Goal: Information Seeking & Learning: Learn about a topic

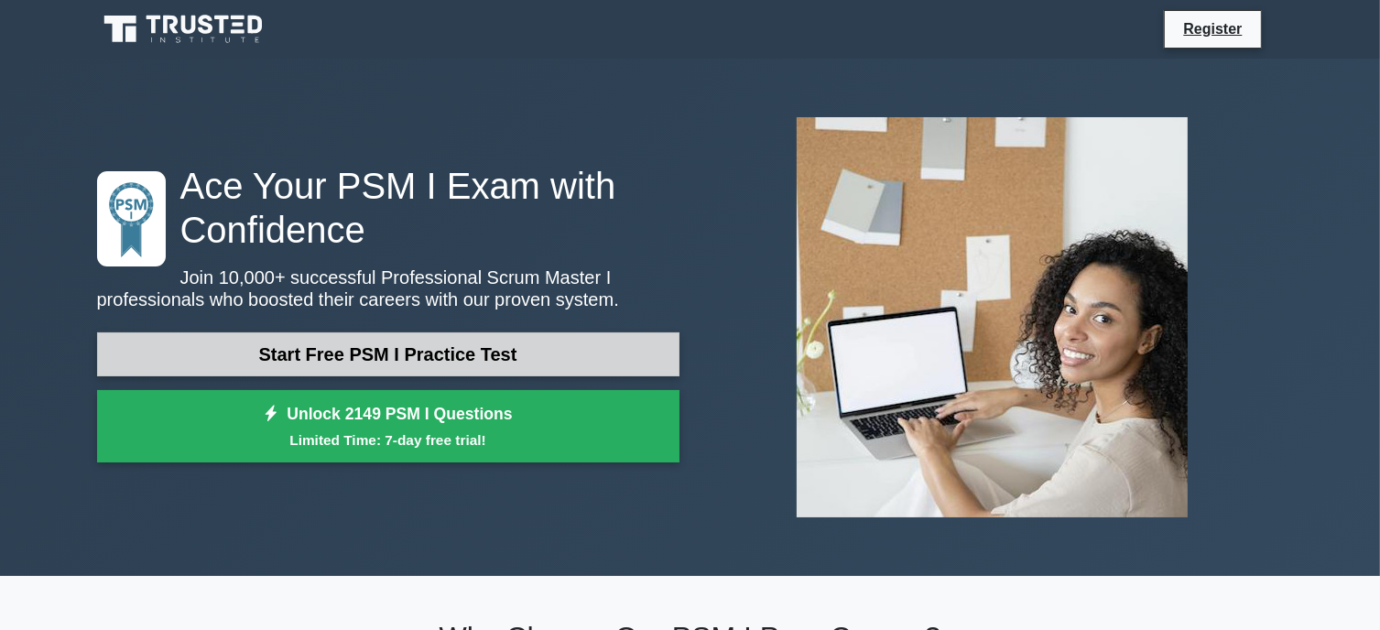
click at [491, 358] on link "Start Free PSM I Practice Test" at bounding box center [388, 354] width 582 height 44
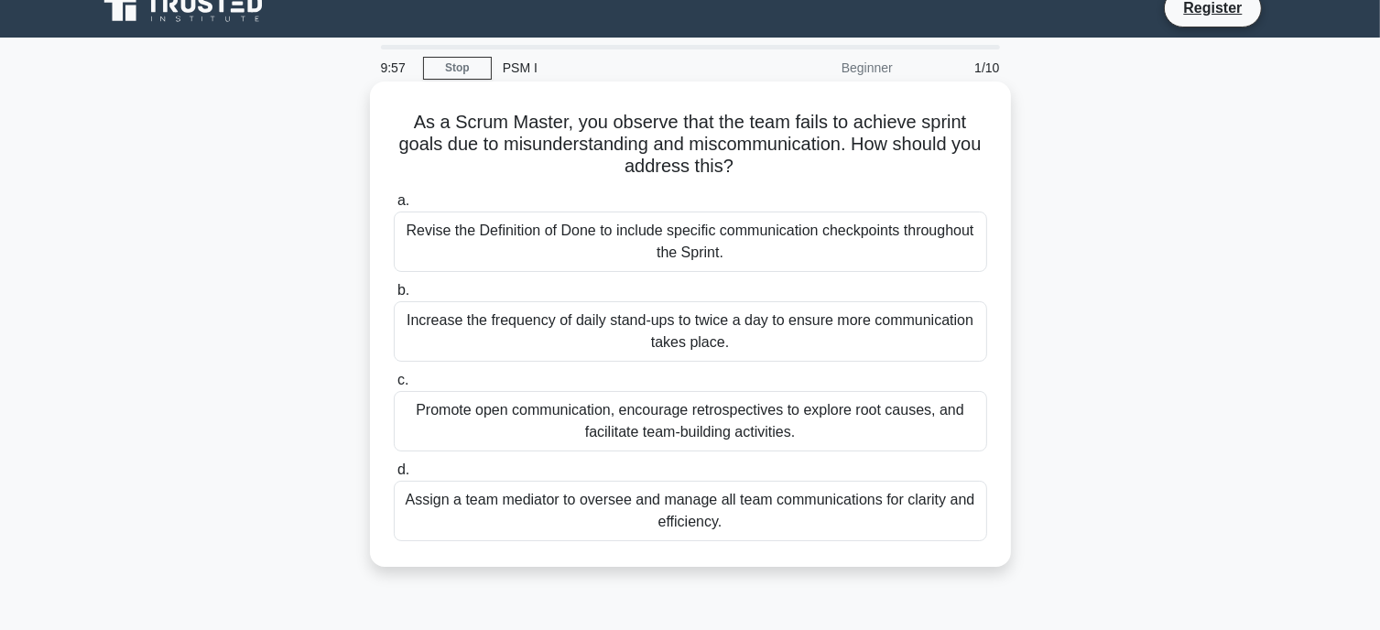
scroll to position [22, 0]
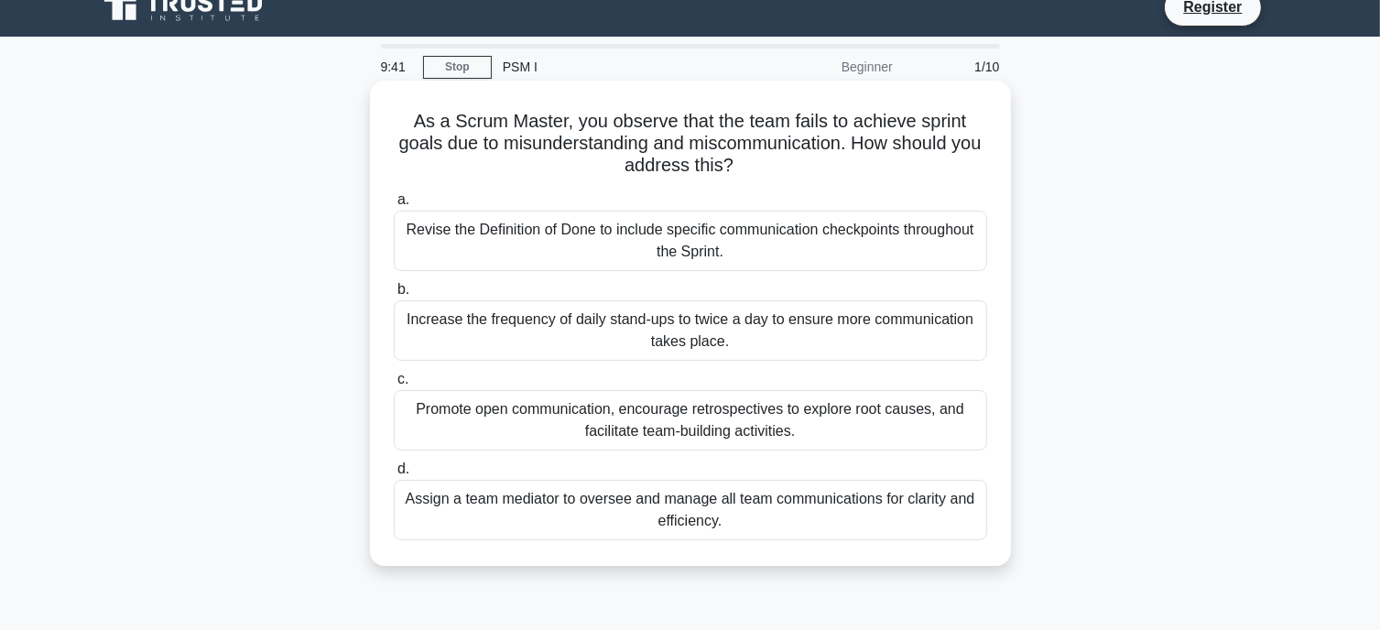
click at [787, 420] on div "Promote open communication, encourage retrospectives to explore root causes, an…" at bounding box center [690, 420] width 593 height 60
click at [394, 385] on input "c. Promote open communication, encourage retrospectives to explore root causes,…" at bounding box center [394, 380] width 0 height 12
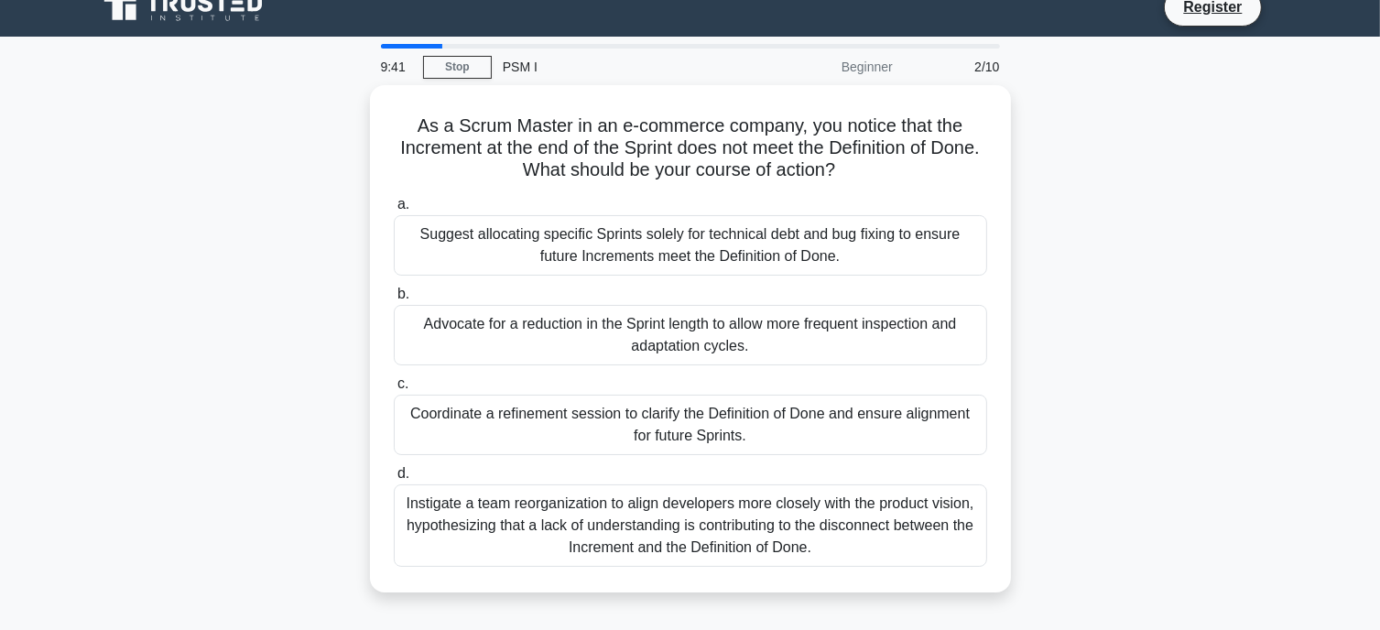
scroll to position [0, 0]
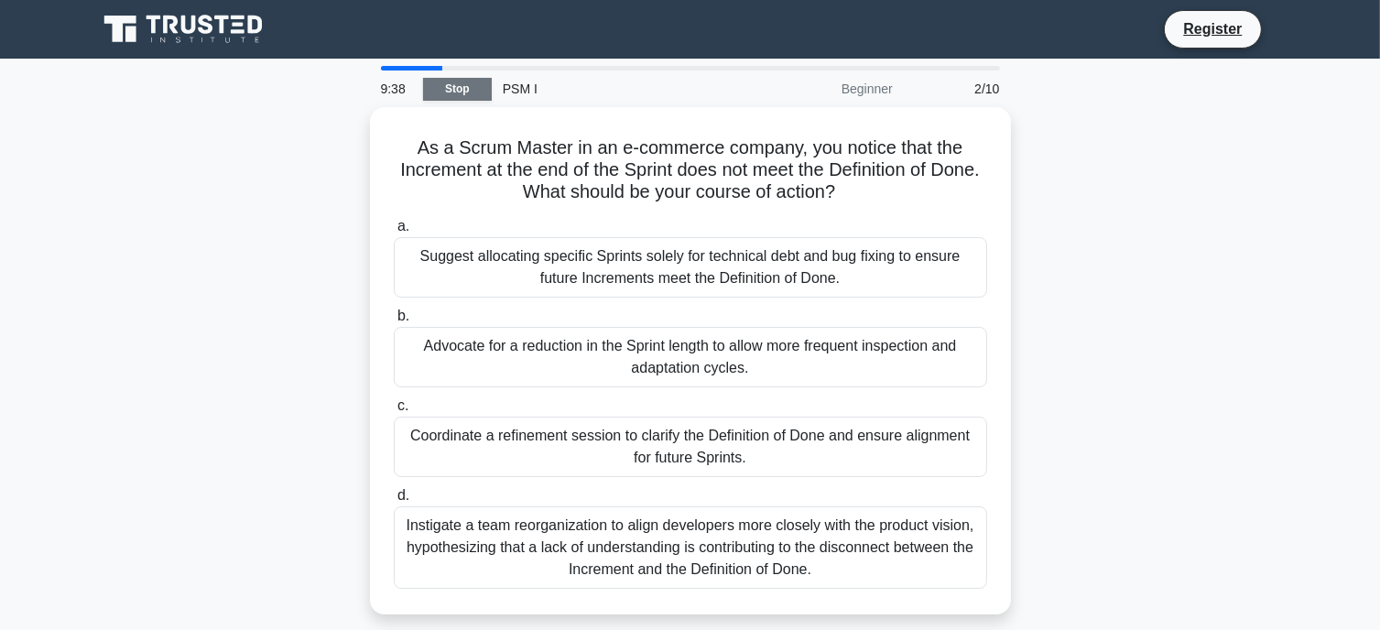
click at [459, 92] on link "Stop" at bounding box center [457, 89] width 69 height 23
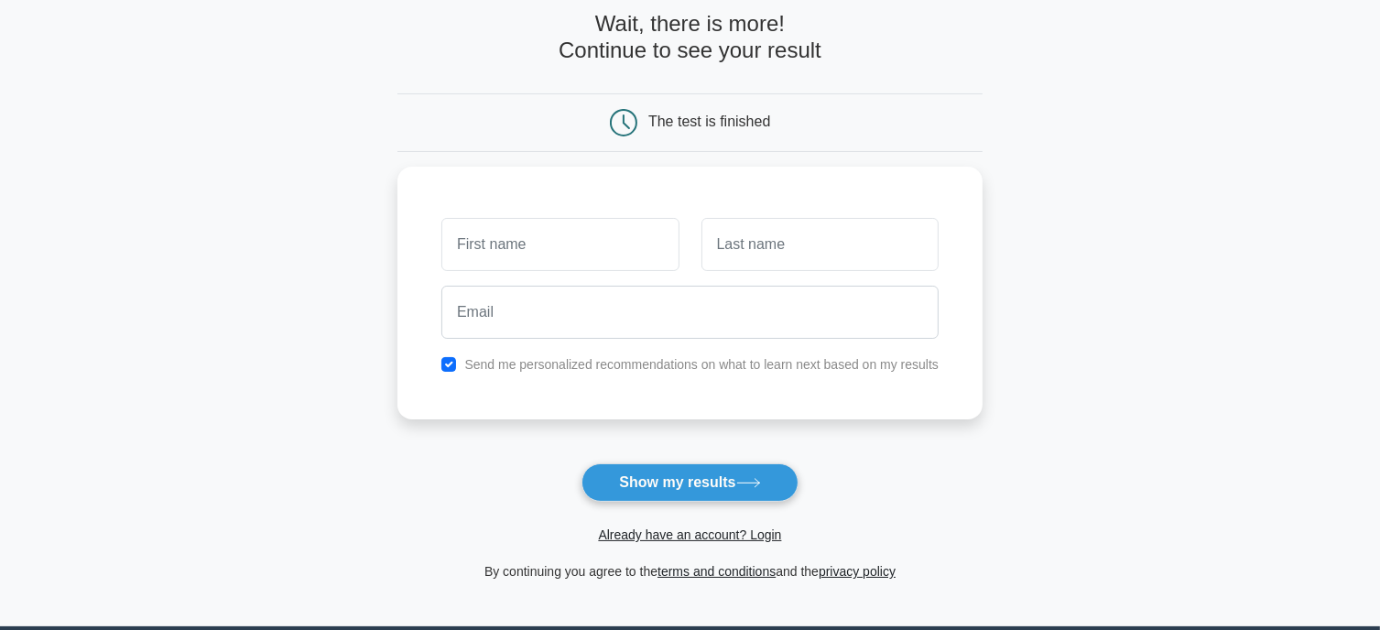
scroll to position [92, 0]
click at [681, 485] on button "Show my results" at bounding box center [689, 482] width 216 height 38
